Goal: Find specific page/section

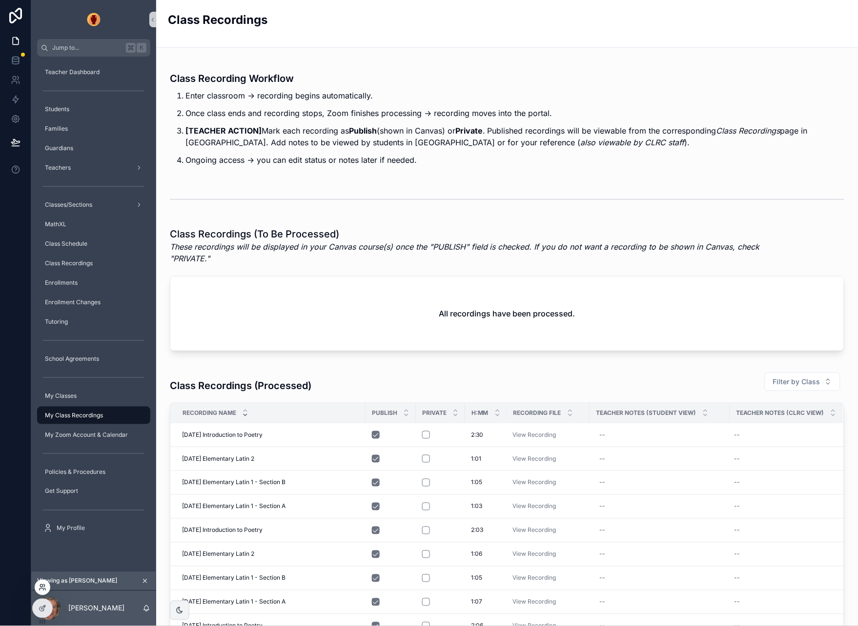
click at [41, 588] on icon at bounding box center [43, 588] width 8 height 8
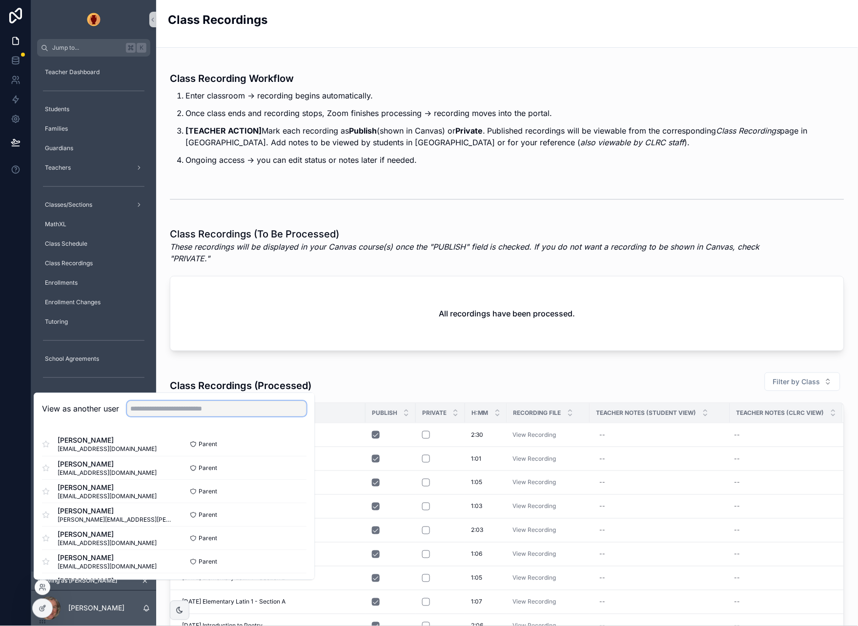
click at [209, 408] on input "text" at bounding box center [217, 409] width 180 height 16
type input "*****"
click at [302, 514] on button "Select" at bounding box center [293, 515] width 25 height 14
